Goal: Task Accomplishment & Management: Manage account settings

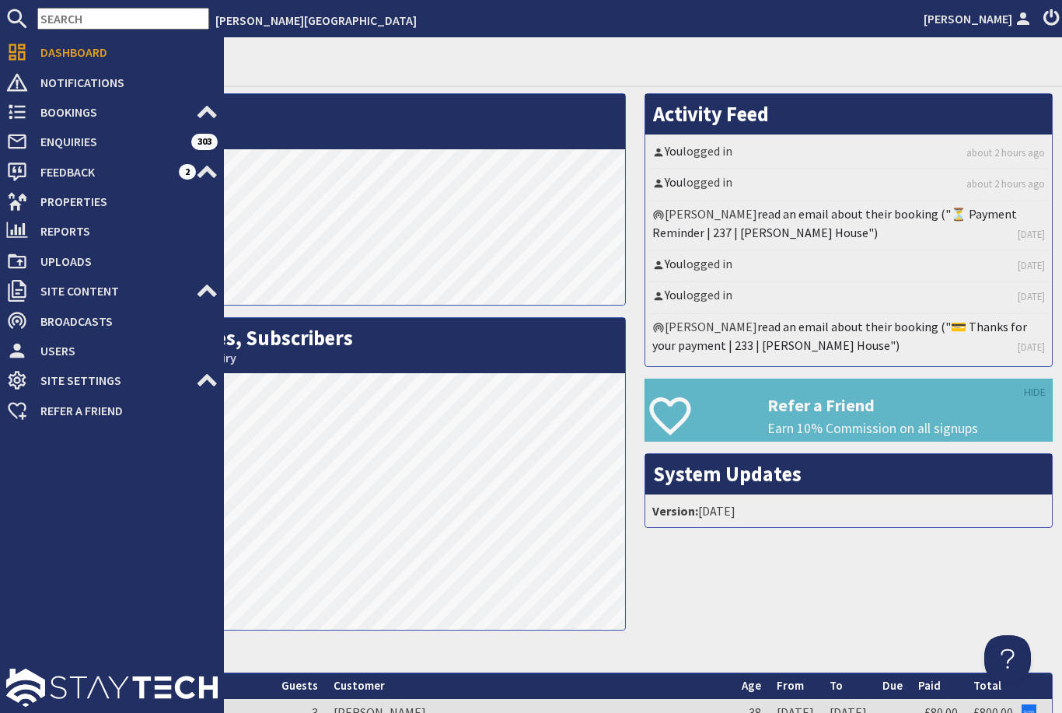
click at [18, 199] on icon at bounding box center [17, 201] width 22 height 22
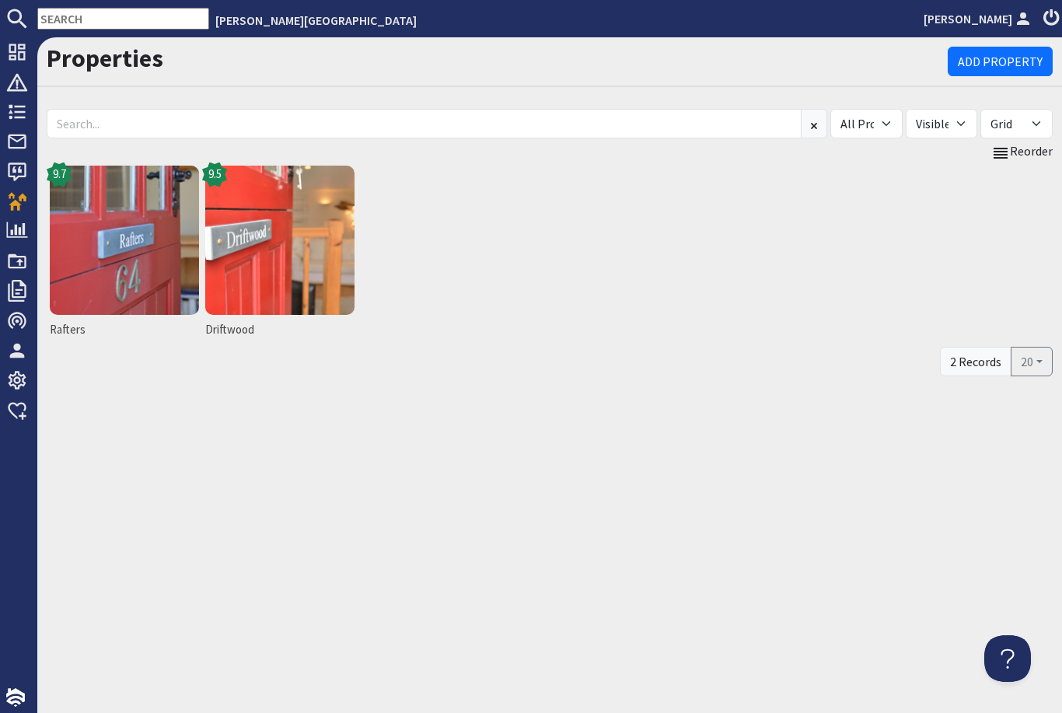
click at [83, 258] on img at bounding box center [124, 240] width 149 height 149
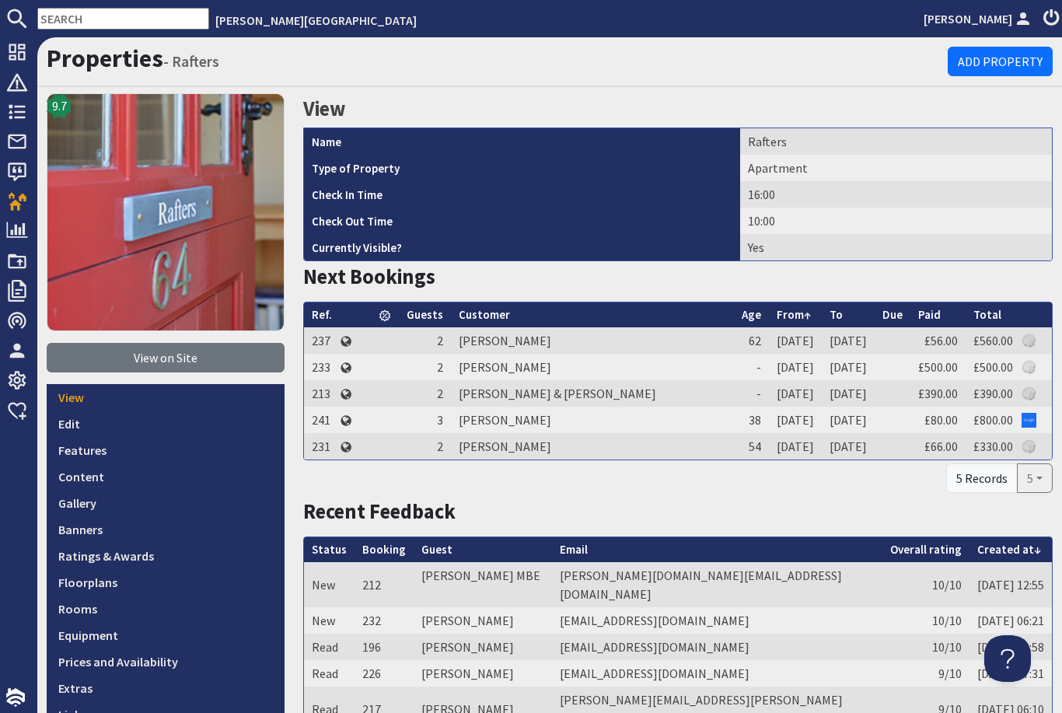
click at [148, 663] on link "Prices and Availability" at bounding box center [166, 661] width 238 height 26
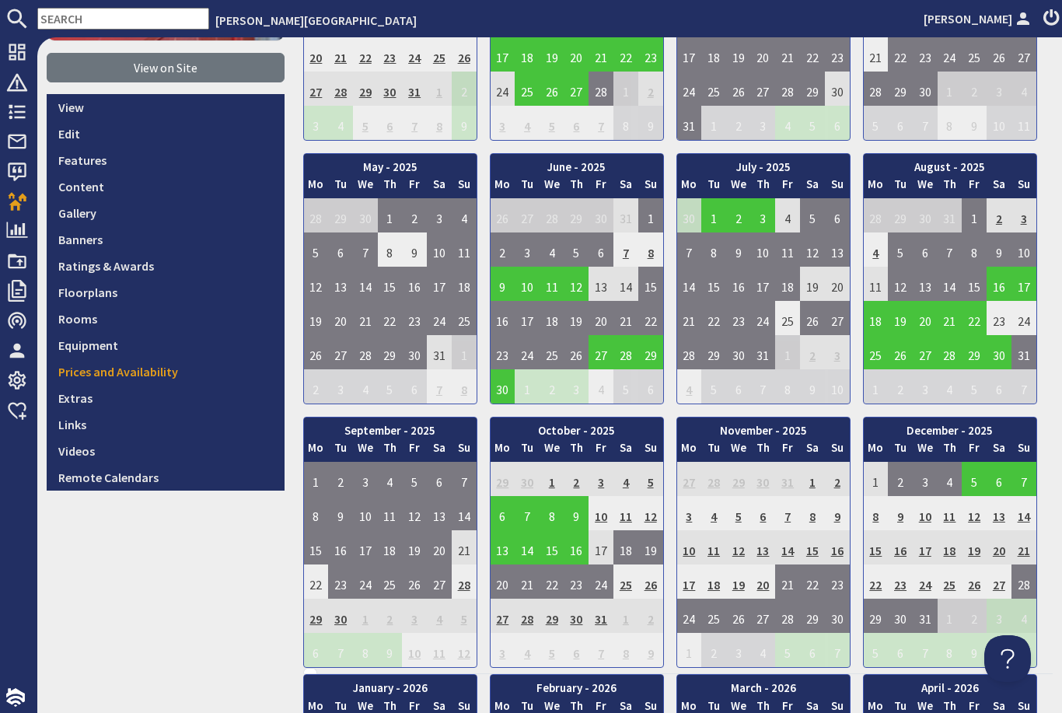
scroll to position [294, 0]
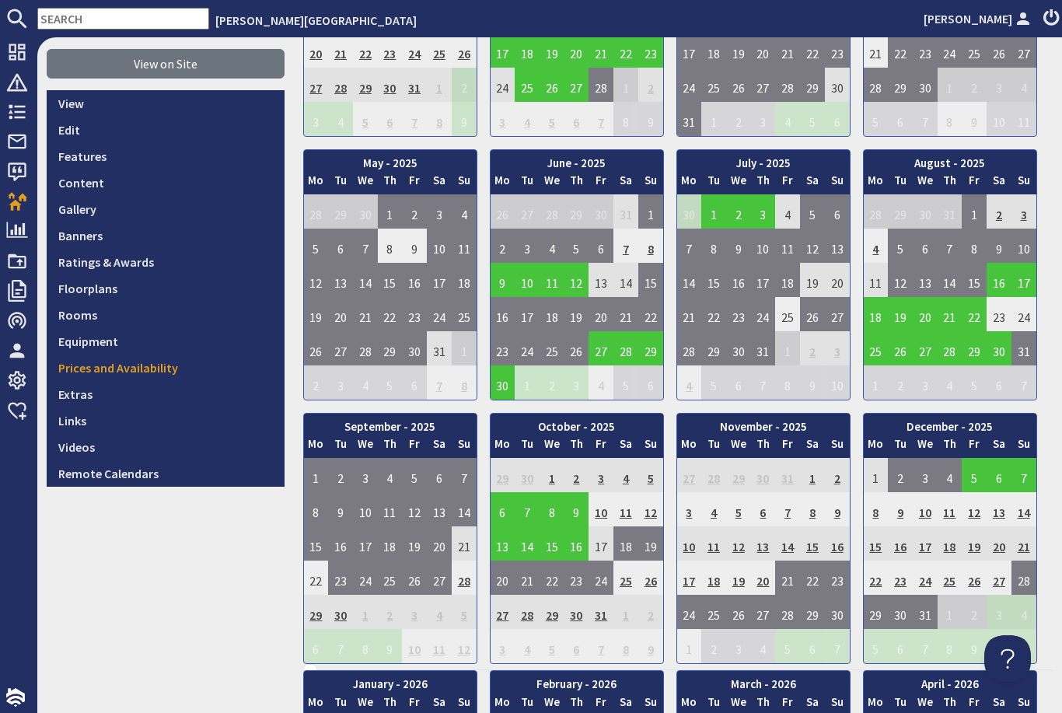
click at [465, 581] on td "28" at bounding box center [463, 577] width 25 height 34
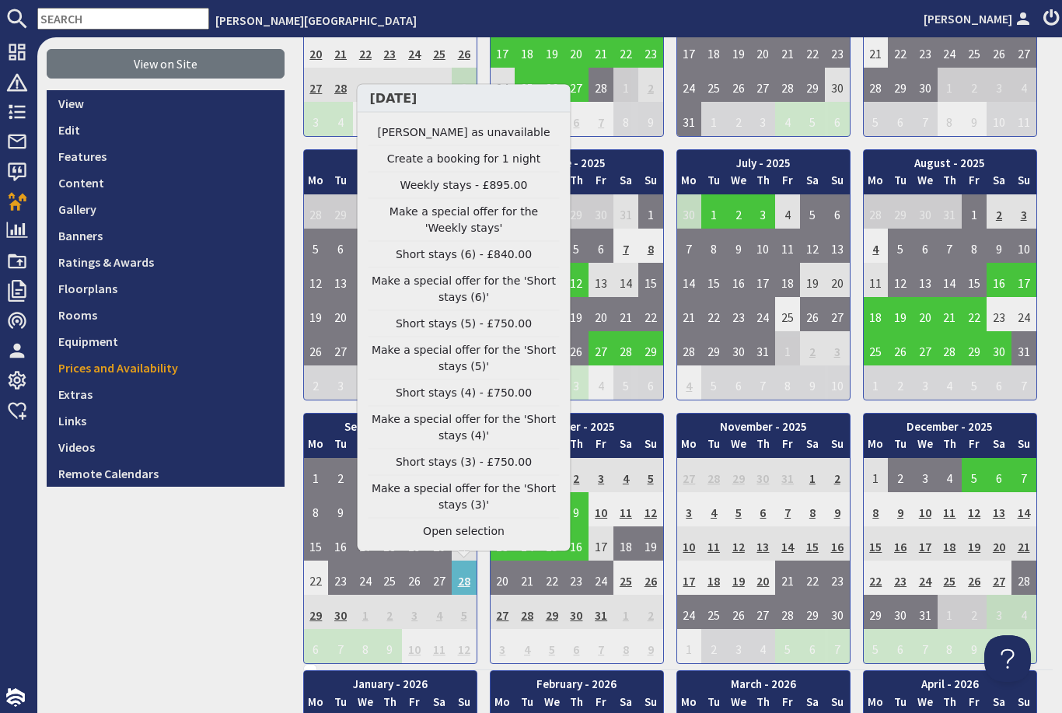
click at [488, 537] on link "Open selection" at bounding box center [463, 531] width 191 height 16
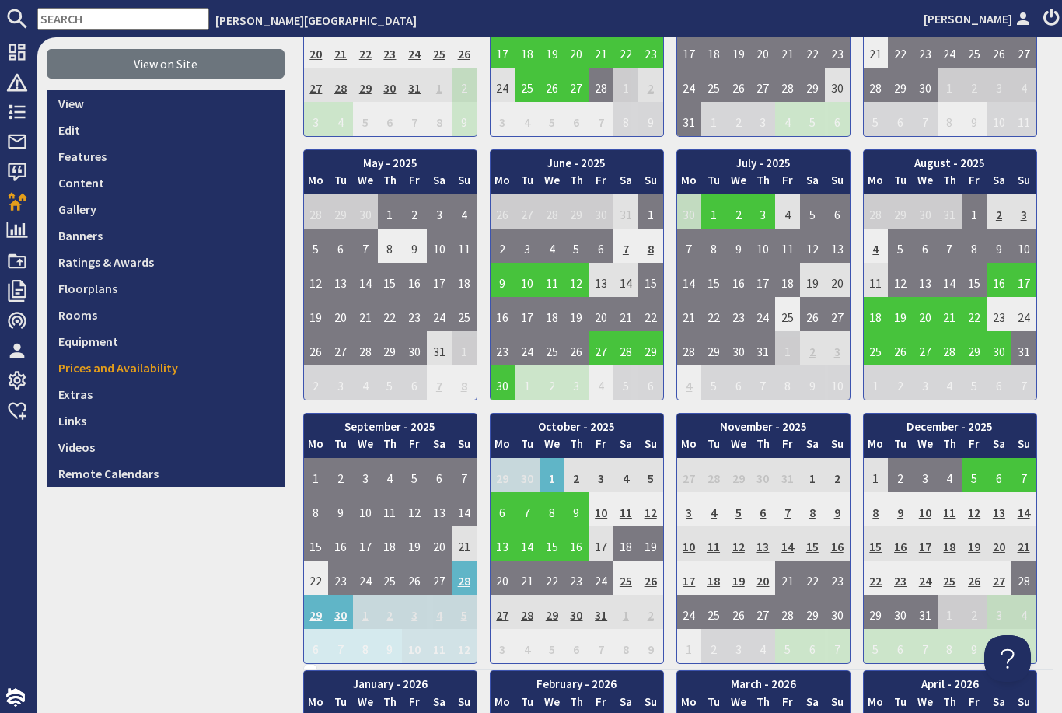
click at [555, 476] on td "1" at bounding box center [551, 475] width 25 height 34
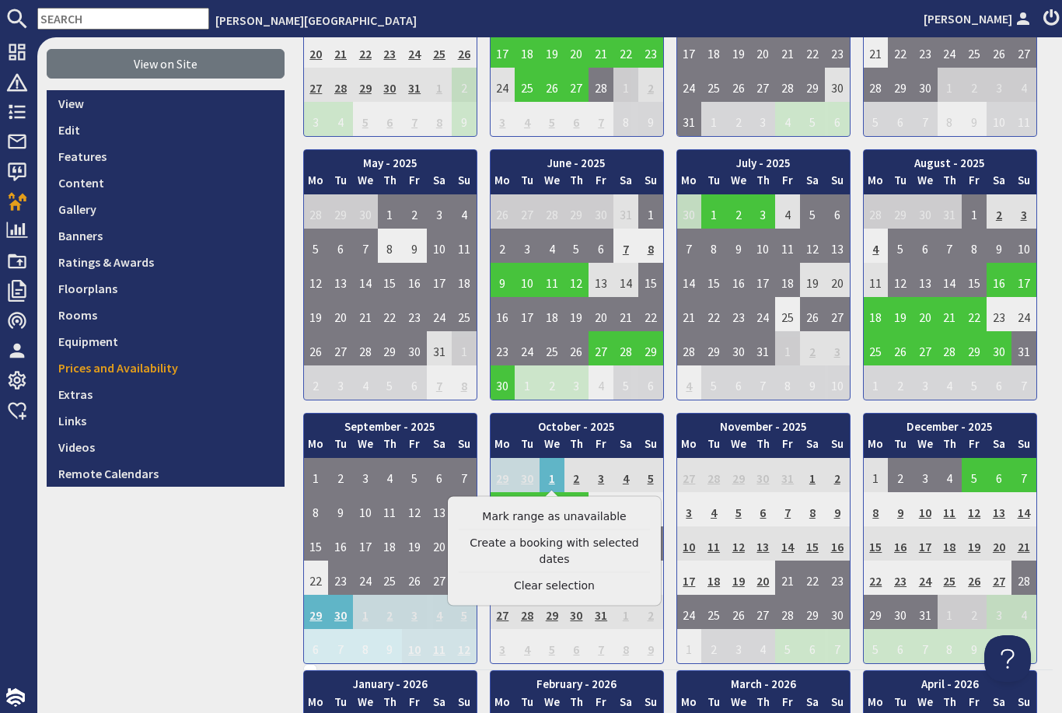
click at [576, 514] on link "Mark range as unavailable" at bounding box center [553, 516] width 191 height 16
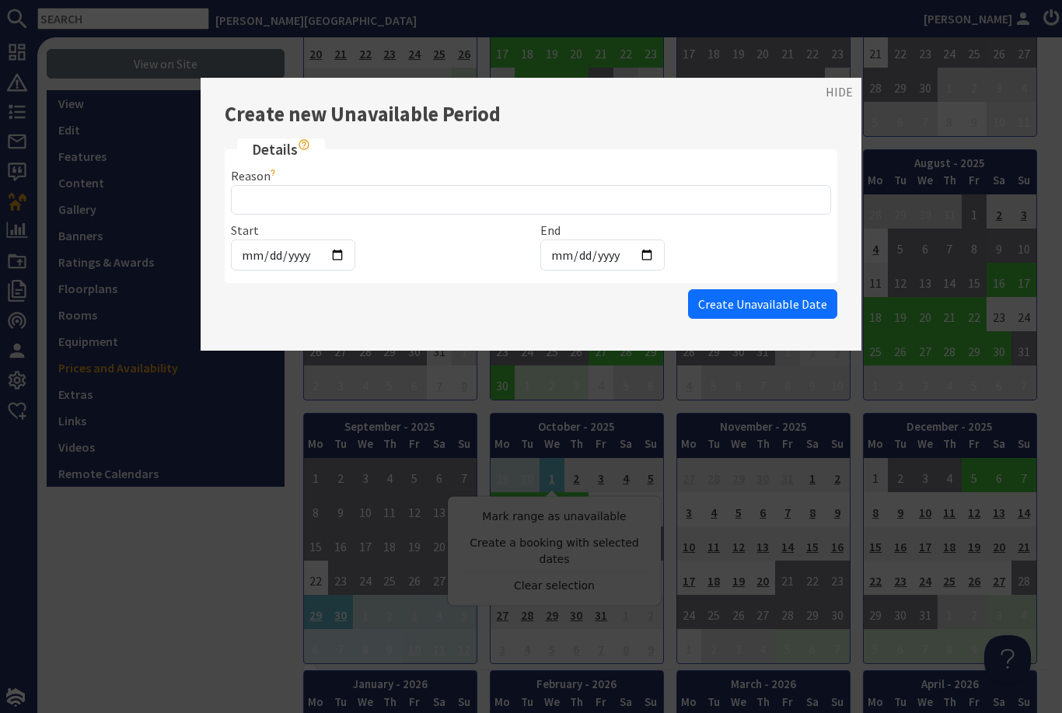
scroll to position [1, 0]
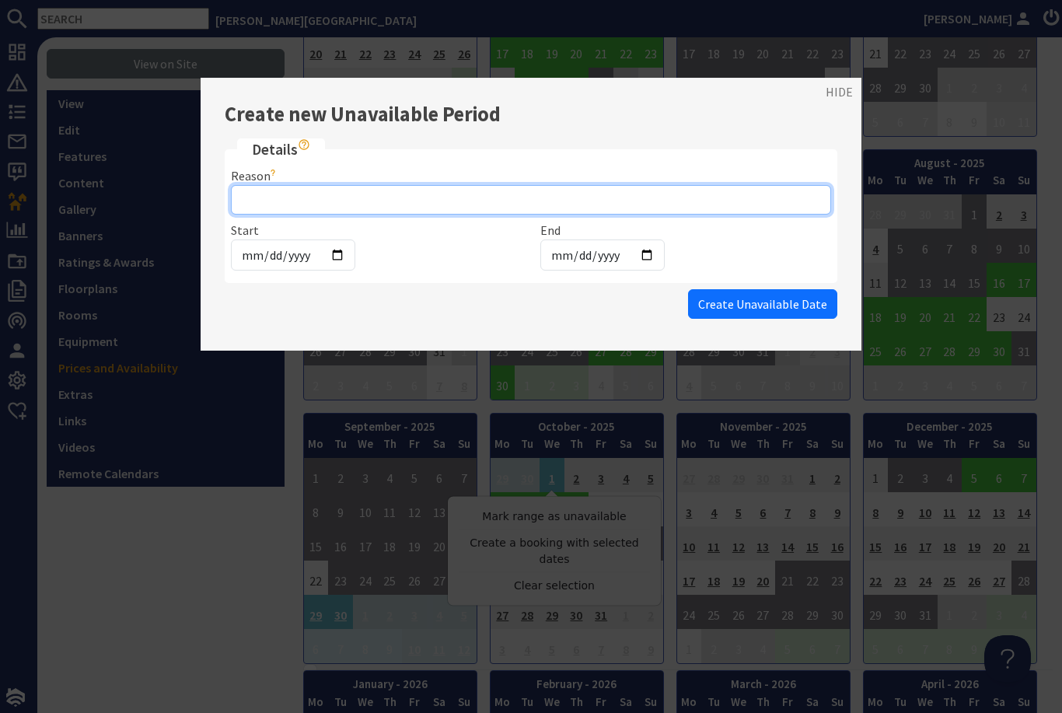
click at [255, 194] on input "Reason" at bounding box center [531, 200] width 600 height 30
type input "Airbnb"
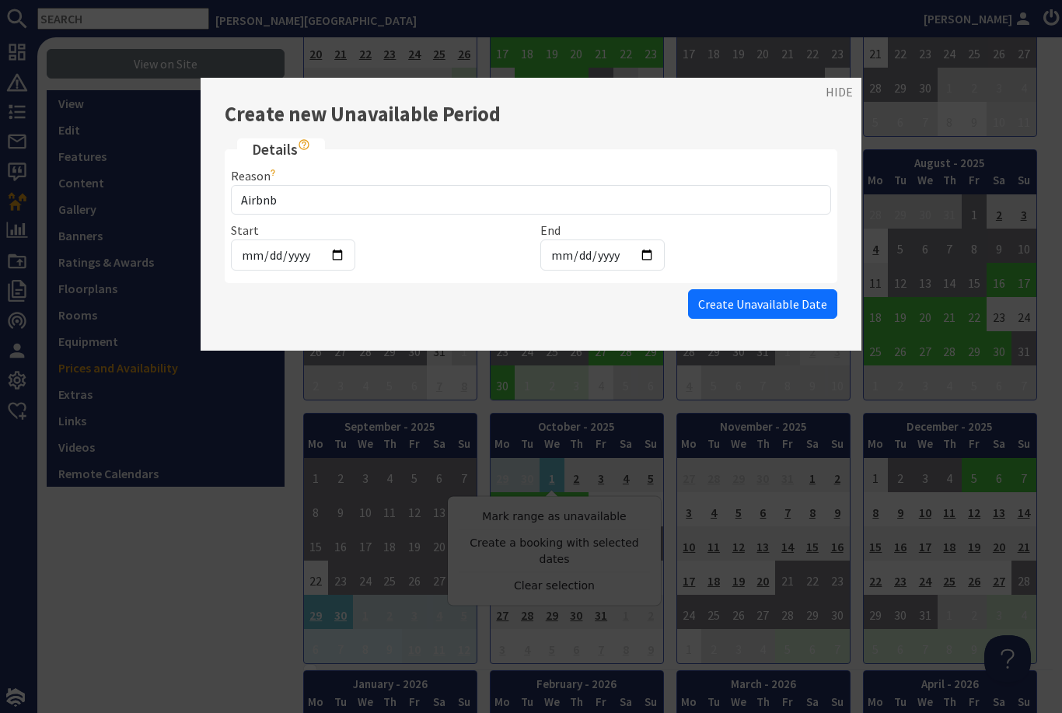
click at [780, 308] on span "Create Unavailable Date" at bounding box center [762, 304] width 129 height 16
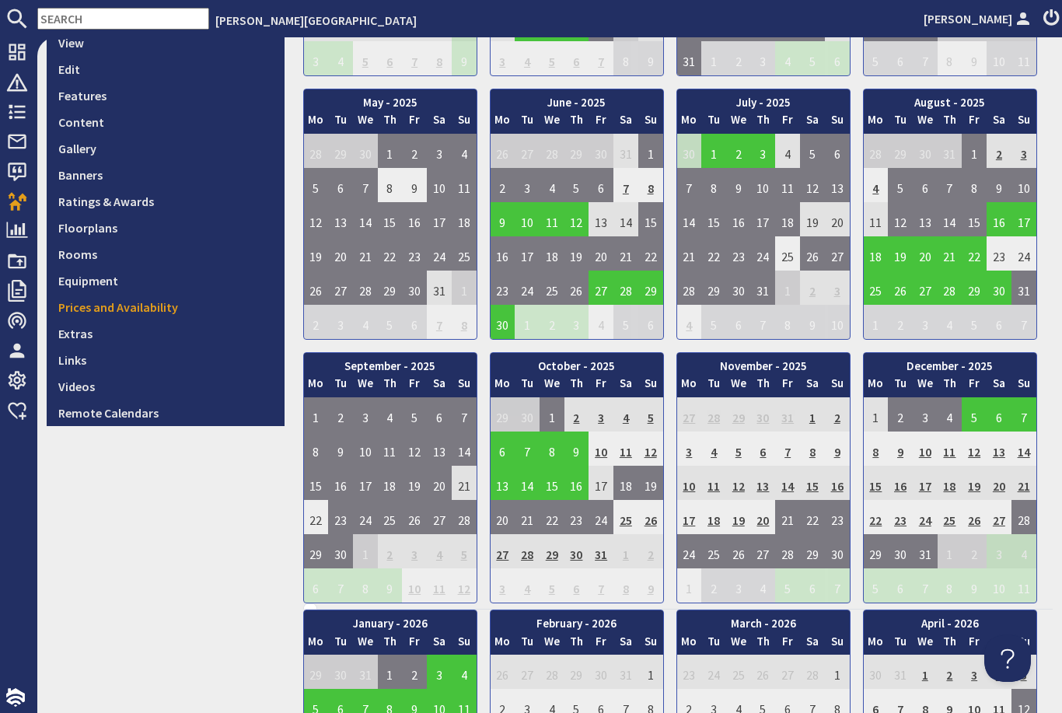
scroll to position [411, 0]
